Goal: Task Accomplishment & Management: Use online tool/utility

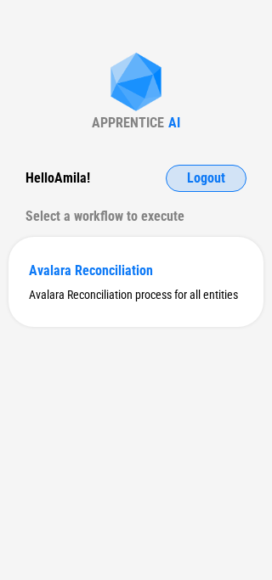
click at [180, 170] on button "Logout" at bounding box center [205, 178] width 81 height 27
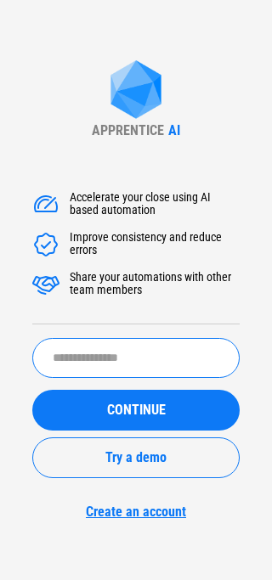
click at [122, 357] on input "text" at bounding box center [135, 358] width 207 height 40
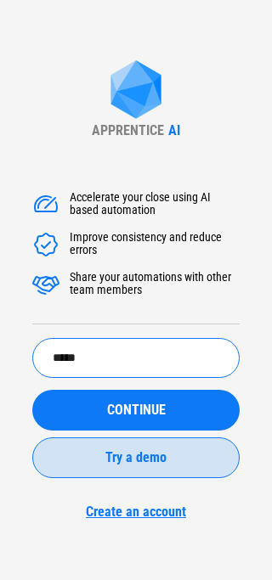
type input "**********"
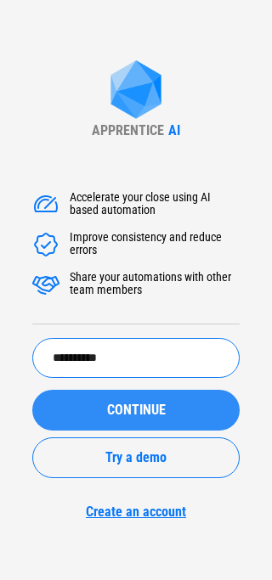
click at [94, 409] on div "CONTINUE" at bounding box center [136, 410] width 166 height 14
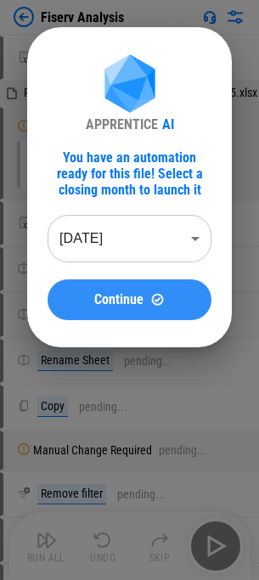
click at [73, 294] on div "Continue" at bounding box center [129, 299] width 123 height 14
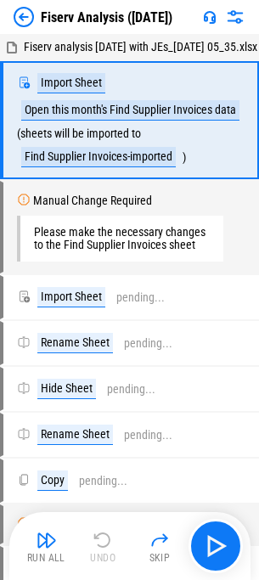
click at [51, 524] on div "Run All Undo Skip" at bounding box center [132, 545] width 224 height 54
click at [50, 528] on button "Run All" at bounding box center [47, 545] width 54 height 41
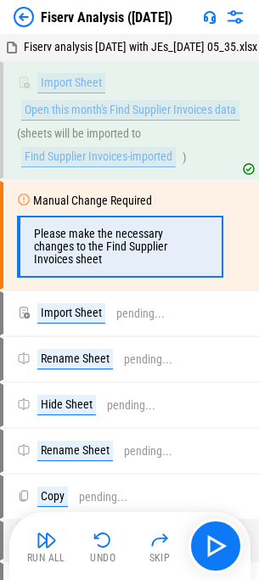
click at [29, 507] on div "Copy pending..." at bounding box center [129, 496] width 259 height 44
click at [32, 529] on button "Run All" at bounding box center [47, 545] width 54 height 41
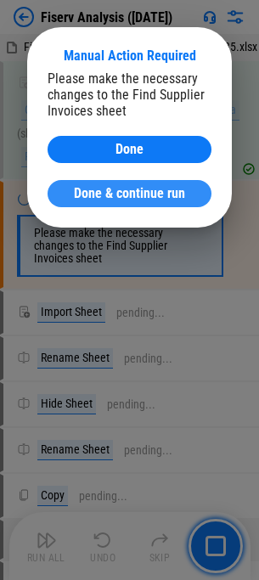
click at [107, 195] on span "Done & continue run" at bounding box center [129, 194] width 111 height 14
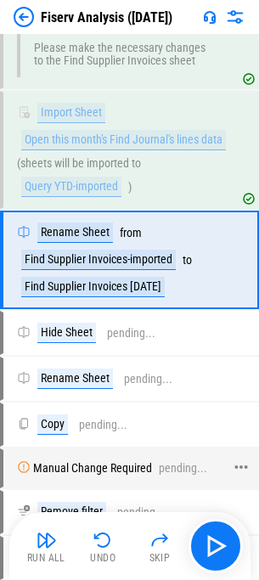
scroll to position [186, 0]
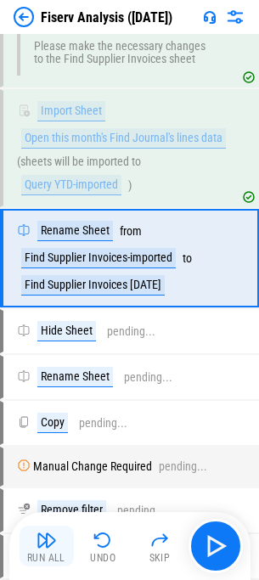
click at [51, 529] on img "button" at bounding box center [46, 539] width 20 height 20
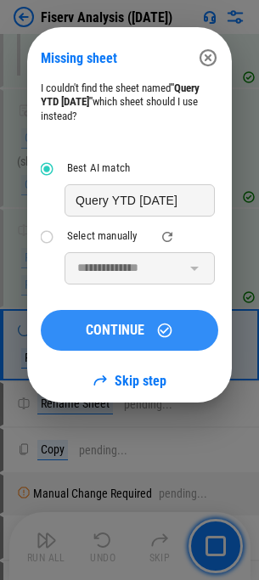
click at [147, 317] on button "CONTINUE" at bounding box center [129, 330] width 177 height 41
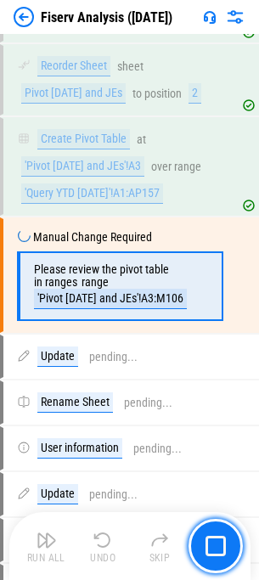
scroll to position [1550, 0]
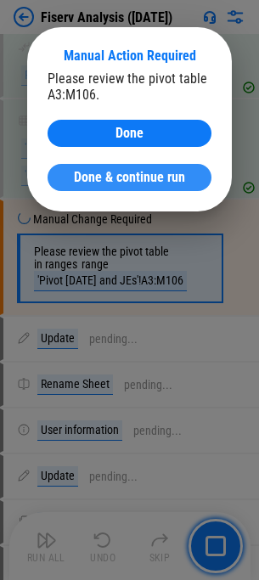
click at [87, 168] on button "Done & continue run" at bounding box center [130, 177] width 164 height 27
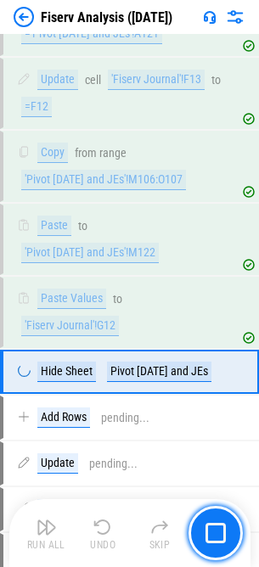
scroll to position [3917, 0]
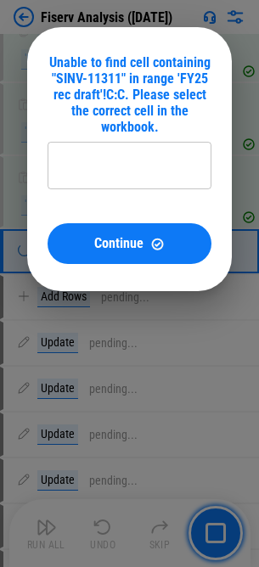
type input "**********"
click at [67, 271] on div "**********" at bounding box center [129, 159] width 204 height 264
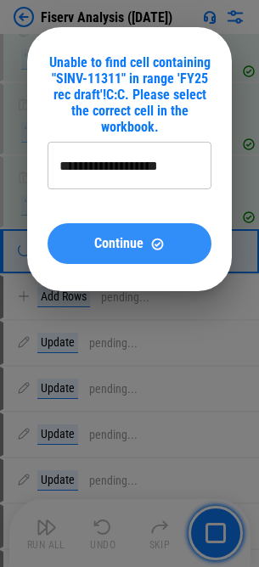
click at [81, 245] on div "Continue" at bounding box center [129, 244] width 123 height 14
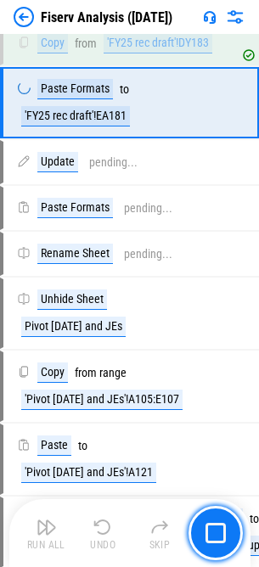
scroll to position [2060, 0]
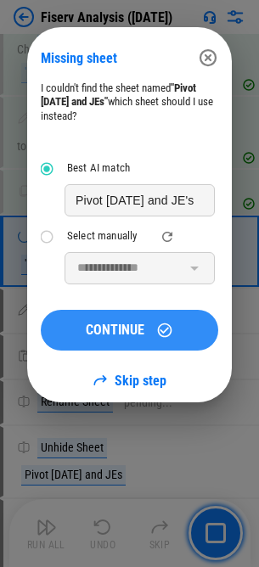
click at [87, 325] on span "CONTINUE" at bounding box center [115, 330] width 59 height 14
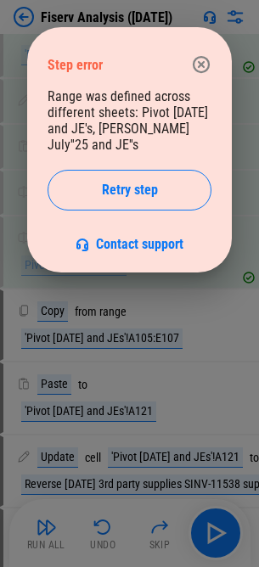
scroll to position [2271, 0]
click at [193, 68] on icon "button" at bounding box center [201, 64] width 20 height 20
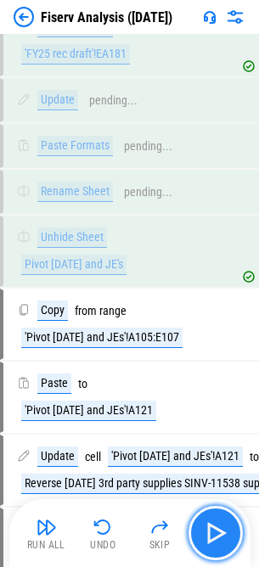
click at [199, 535] on button "button" at bounding box center [215, 533] width 54 height 54
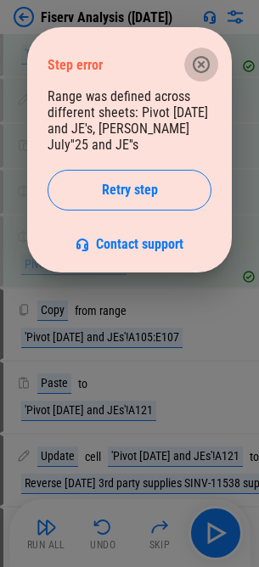
click at [206, 65] on icon "button" at bounding box center [201, 64] width 20 height 20
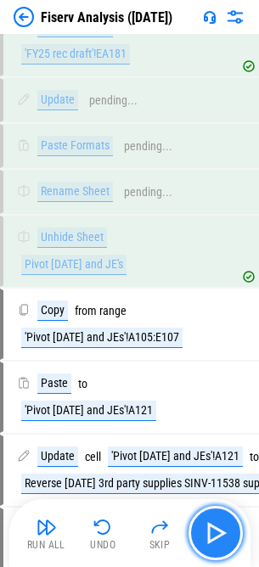
click at [218, 539] on img "button" at bounding box center [215, 532] width 27 height 27
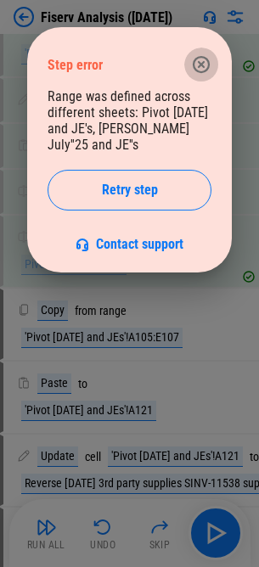
click at [207, 62] on icon "button" at bounding box center [201, 64] width 20 height 20
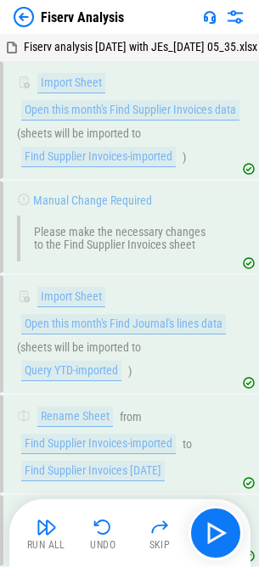
click at [26, 9] on img at bounding box center [24, 17] width 20 height 20
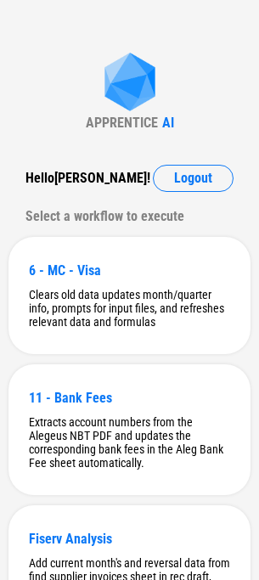
click at [43, 546] on div "Fiserv Analysis" at bounding box center [129, 538] width 201 height 16
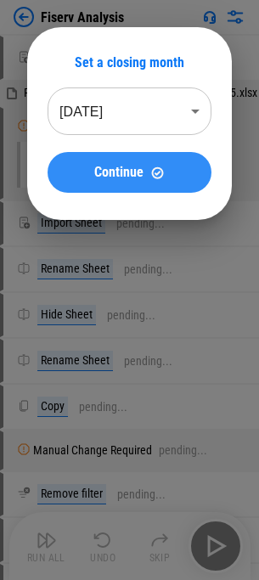
click at [136, 175] on span "Continue" at bounding box center [118, 172] width 49 height 14
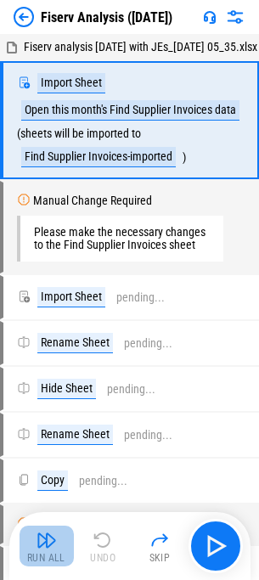
click at [53, 539] on img "button" at bounding box center [46, 539] width 20 height 20
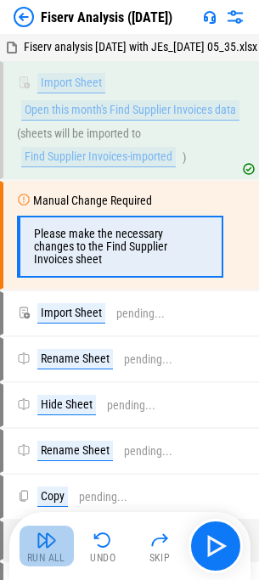
click at [49, 548] on img "button" at bounding box center [46, 539] width 20 height 20
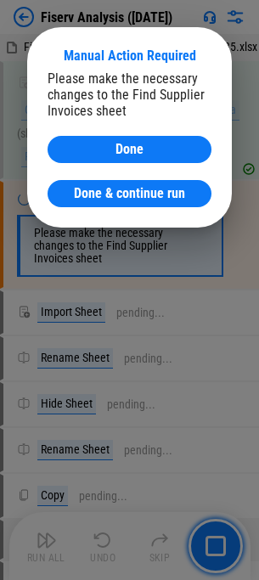
click at [93, 212] on div "Manual Action Required Please make the necessary changes to the Find Supplier I…" at bounding box center [129, 127] width 204 height 200
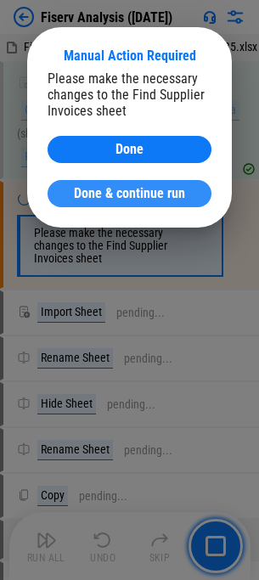
click at [94, 194] on span "Done & continue run" at bounding box center [129, 194] width 111 height 14
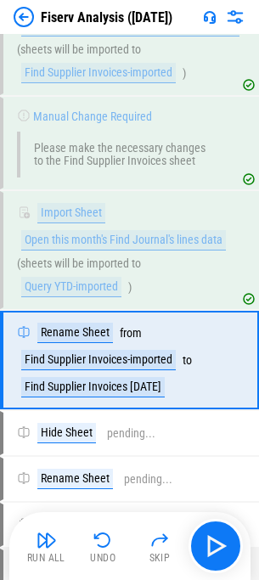
scroll to position [186, 0]
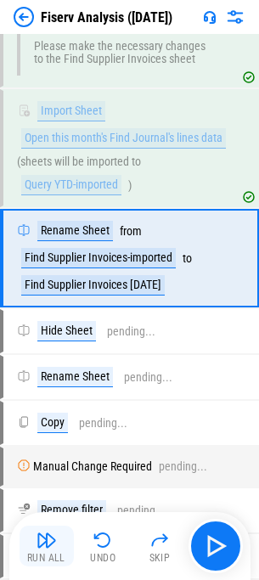
click at [46, 544] on img "button" at bounding box center [46, 539] width 20 height 20
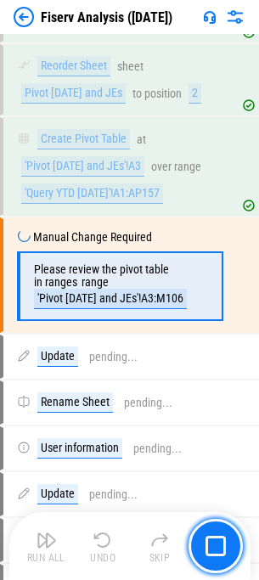
scroll to position [1550, 0]
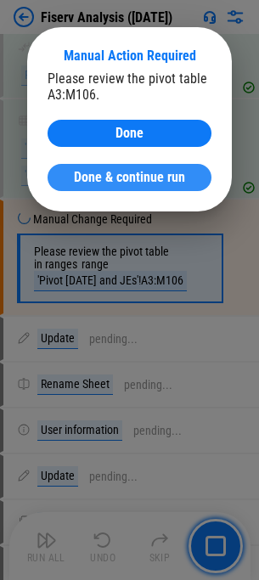
click at [96, 176] on span "Done & continue run" at bounding box center [129, 178] width 111 height 14
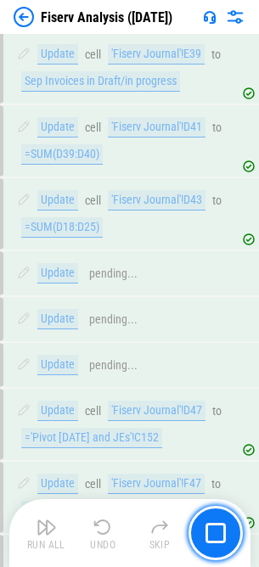
scroll to position [8811, 0]
